Goal: Book appointment/travel/reservation

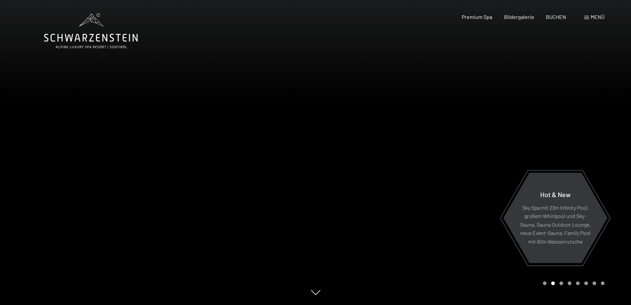
click at [590, 14] on div "Menü" at bounding box center [595, 16] width 20 height 7
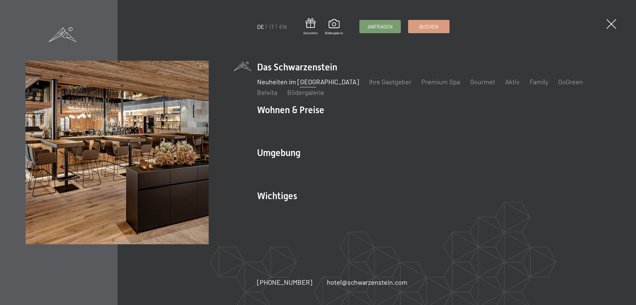
click at [327, 82] on link "Neuheiten im [GEOGRAPHIC_DATA]" at bounding box center [308, 82] width 102 height 8
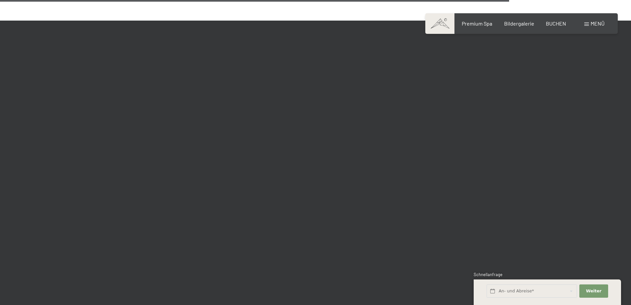
scroll to position [2221, 0]
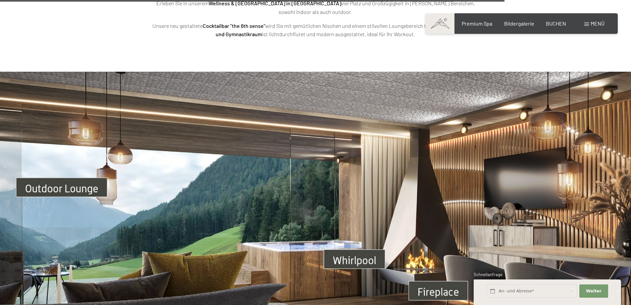
click at [585, 25] on span at bounding box center [587, 24] width 5 height 3
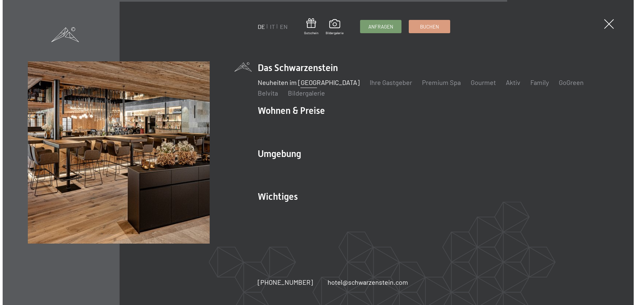
scroll to position [2232, 0]
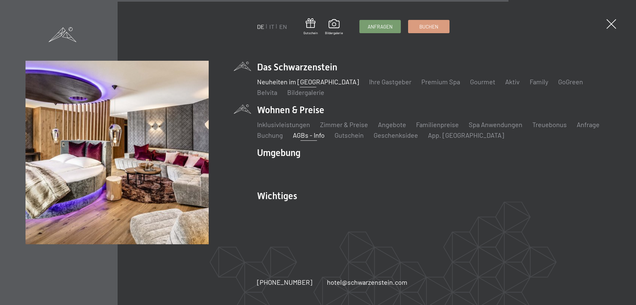
click at [313, 136] on link "AGBs - Info" at bounding box center [309, 135] width 32 height 8
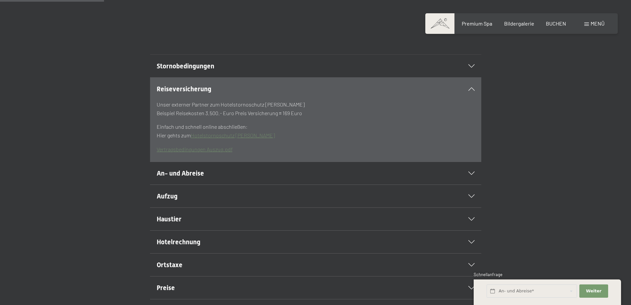
scroll to position [99, 0]
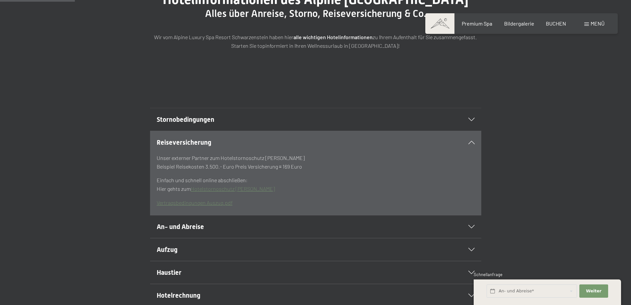
click at [287, 124] on h2 "Stornobedingungen" at bounding box center [300, 119] width 286 height 9
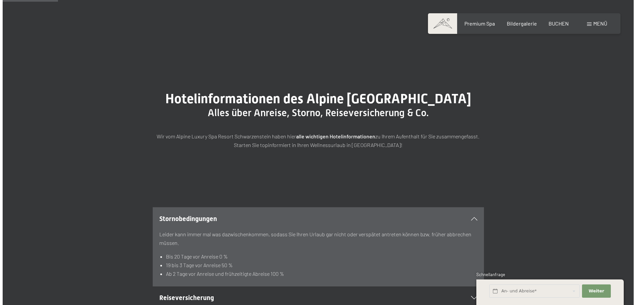
scroll to position [0, 0]
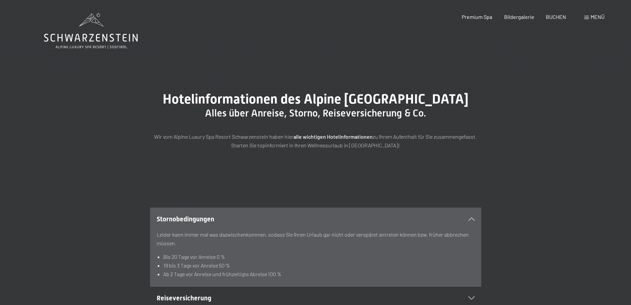
click at [592, 14] on span "Menü" at bounding box center [598, 17] width 14 height 6
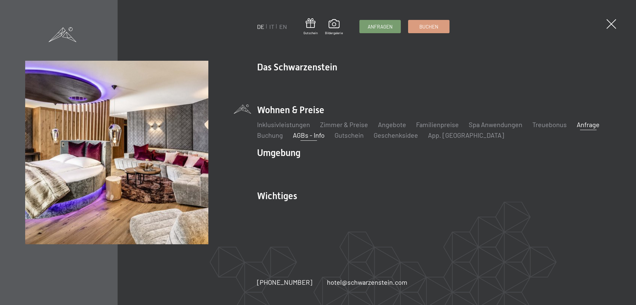
click at [580, 124] on link "Anfrage" at bounding box center [588, 124] width 23 height 8
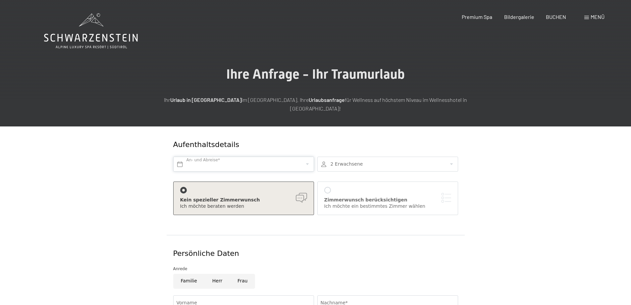
click at [256, 156] on input "text" at bounding box center [243, 163] width 141 height 15
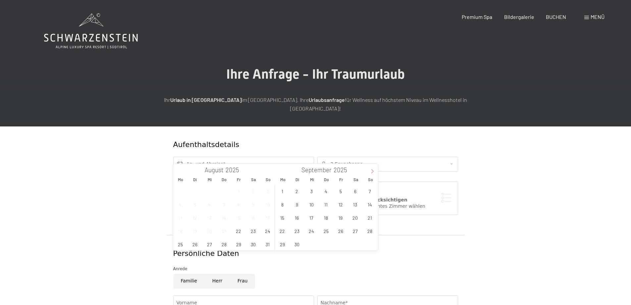
click at [370, 171] on icon at bounding box center [372, 171] width 5 height 5
click at [340, 192] on span "3" at bounding box center [340, 190] width 13 height 13
type input "Fr. 03.10.2025"
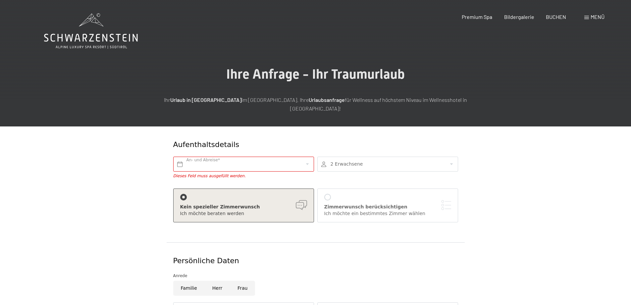
click at [423, 230] on div "Aufenthaltsdetails An- und Abreise* Dieses Feld muss ausgefüllt werden. 2 Erwac…" at bounding box center [316, 184] width 298 height 116
click at [304, 156] on input "text" at bounding box center [243, 163] width 141 height 15
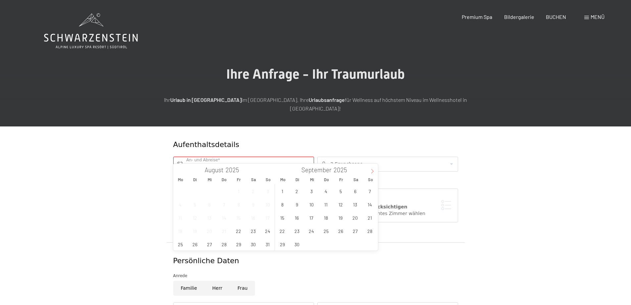
click at [372, 172] on icon at bounding box center [372, 171] width 5 height 5
click at [341, 190] on span "3" at bounding box center [340, 190] width 13 height 13
click at [284, 202] on span "6" at bounding box center [282, 204] width 13 height 13
type input "Fr. 03.10.2025 - Mo. 06.10.2025"
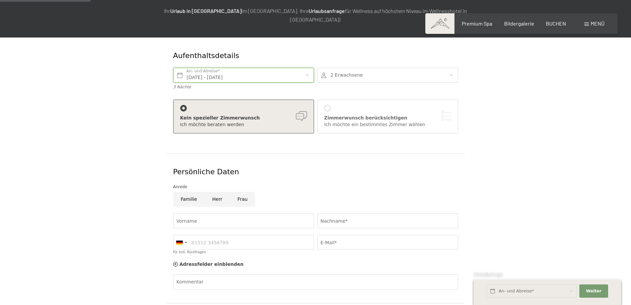
scroll to position [99, 0]
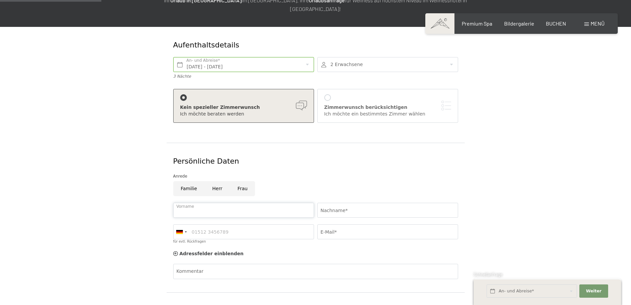
click at [219, 203] on input "Vorname" at bounding box center [243, 210] width 141 height 15
type input "Alfred"
type input "Ziegler"
type input "08781915183"
type input "trans.ziegler@t-online.de"
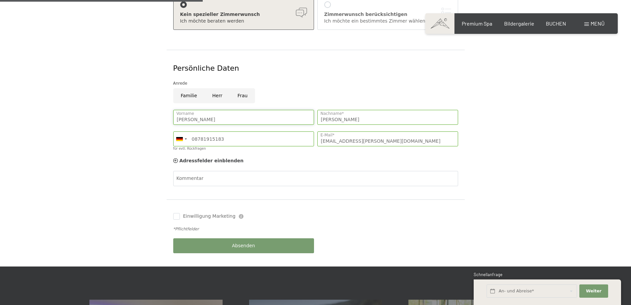
scroll to position [199, 0]
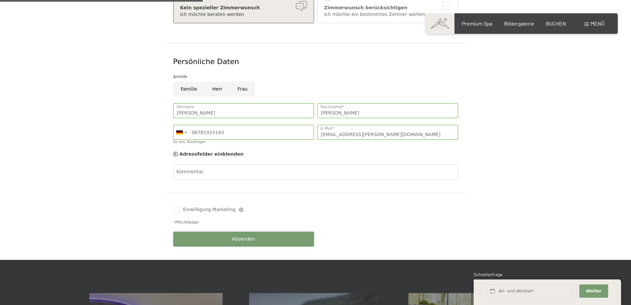
click at [235, 236] on span "Absenden" at bounding box center [243, 239] width 23 height 7
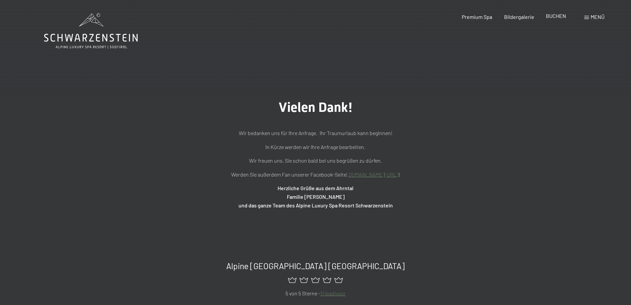
click at [555, 17] on span "BUCHEN" at bounding box center [556, 16] width 20 height 6
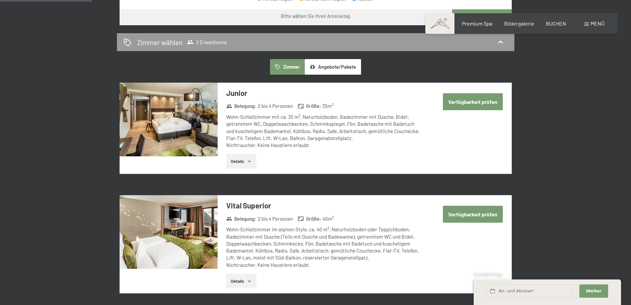
scroll to position [365, 0]
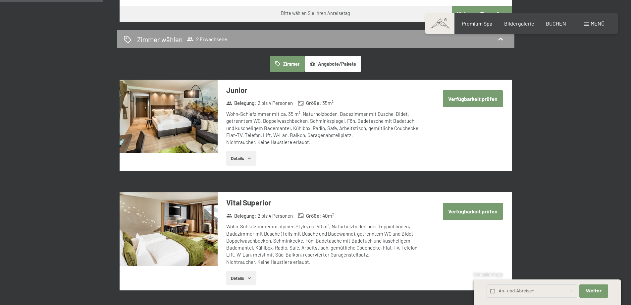
click at [473, 99] on button "Verfügbarkeit prüfen" at bounding box center [473, 98] width 60 height 17
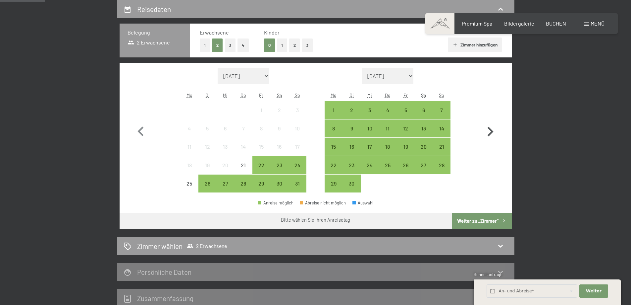
click at [490, 132] on icon "button" at bounding box center [490, 131] width 19 height 19
select select "[DATE]"
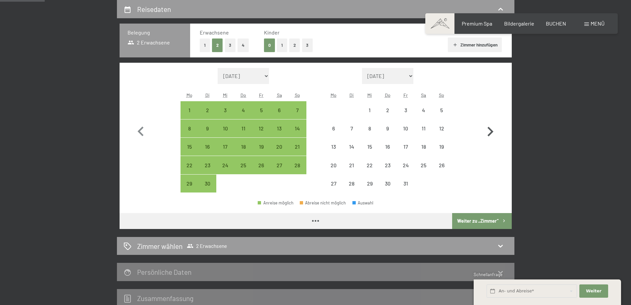
select select "[DATE]"
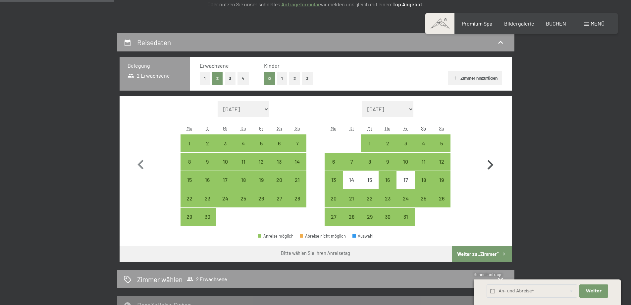
scroll to position [0, 0]
